Goal: Communication & Community: Answer question/provide support

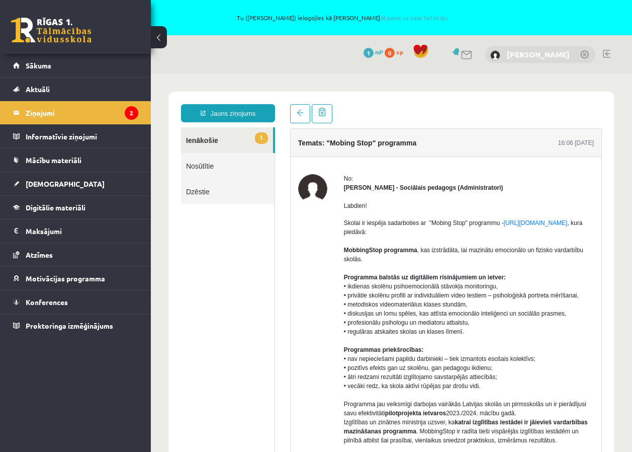
click at [532, 57] on link "[PERSON_NAME]" at bounding box center [538, 54] width 63 height 10
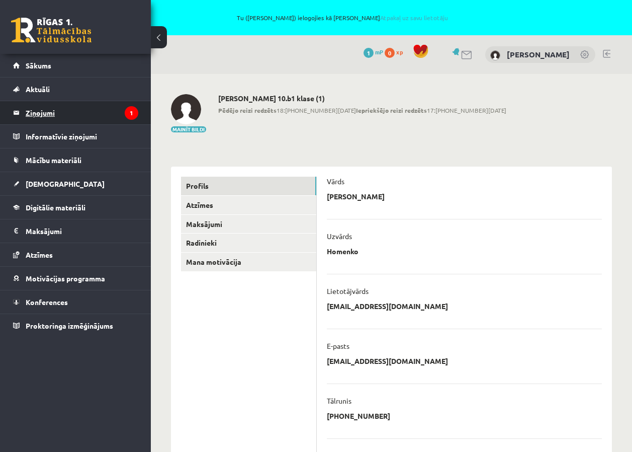
click at [19, 112] on link "Ziņojumi 1" at bounding box center [75, 112] width 125 height 23
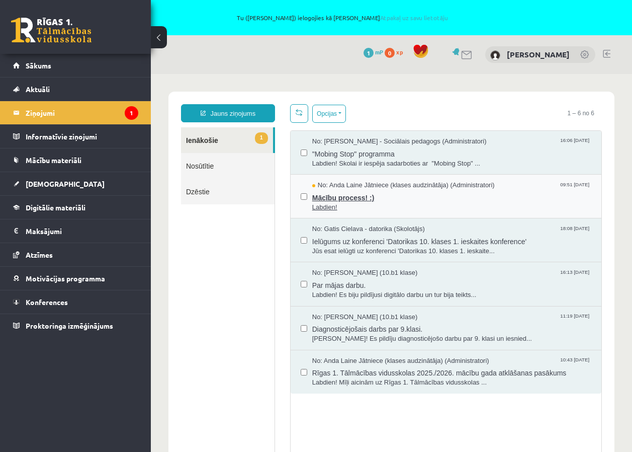
click at [387, 200] on span "Mācību process! :)" at bounding box center [451, 196] width 279 height 13
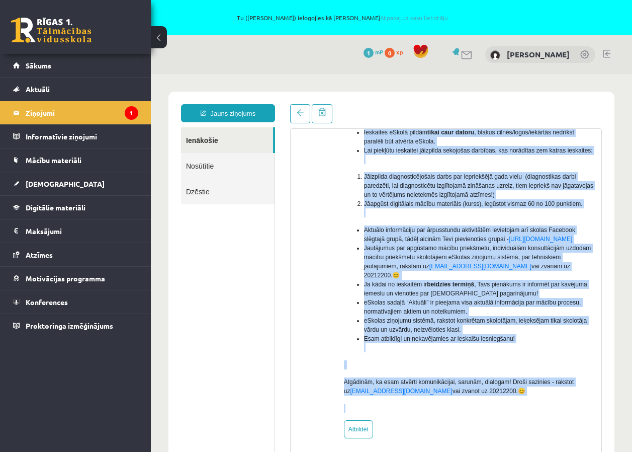
scroll to position [35, 0]
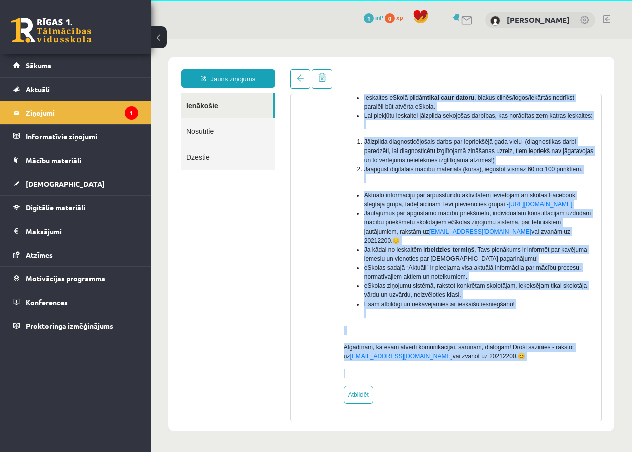
drag, startPoint x: 341, startPoint y: 145, endPoint x: 524, endPoint y: 432, distance: 340.5
click at [524, 432] on body "Jauns ziņojums Ienākošie Nosūtītie Dzēstie ********* ********* ******* Temats: …" at bounding box center [391, 243] width 481 height 409
copy body "Lo: Ipsu Dolor Sitametc (adipis elitseddoei) (Temporincididu) Utlabor! Etdo mag…"
